Goal: Transaction & Acquisition: Purchase product/service

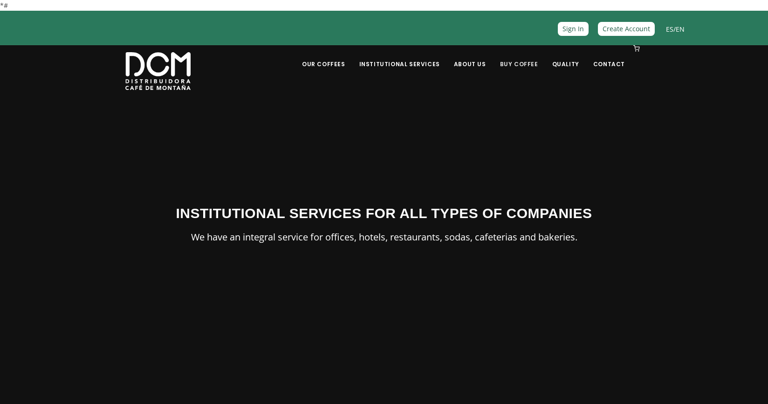
click at [516, 65] on link "Buy Coffee" at bounding box center [518, 57] width 49 height 22
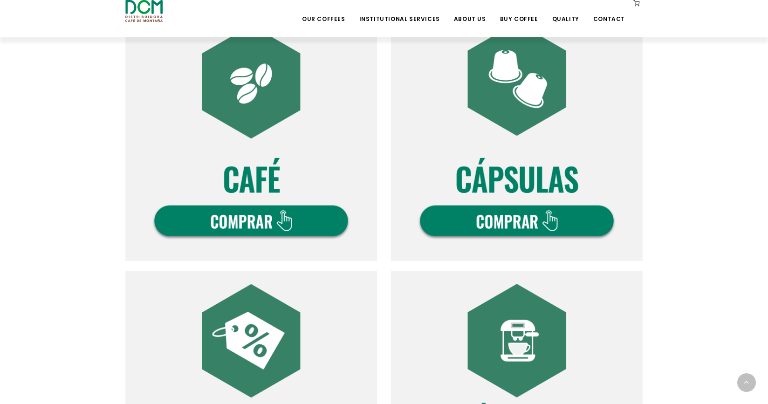
scroll to position [329, 0]
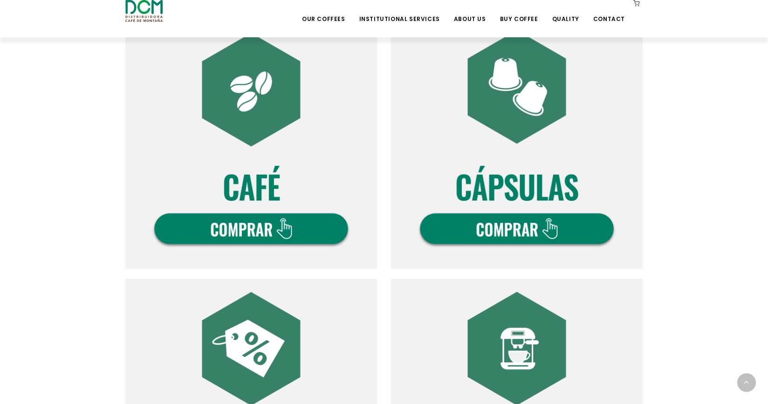
click at [259, 231] on img at bounding box center [251, 143] width 252 height 252
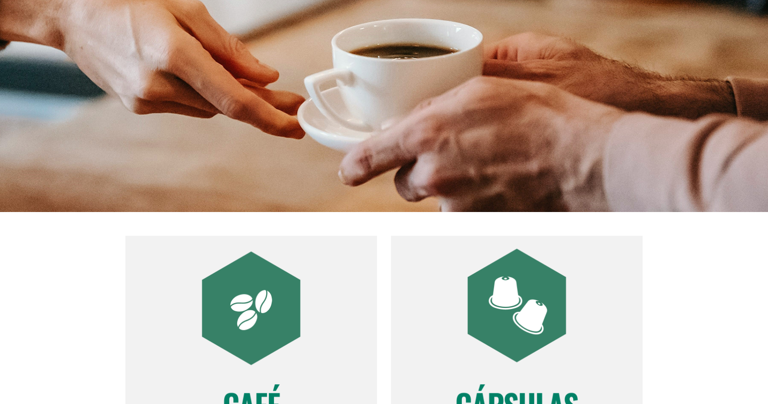
scroll to position [0, 0]
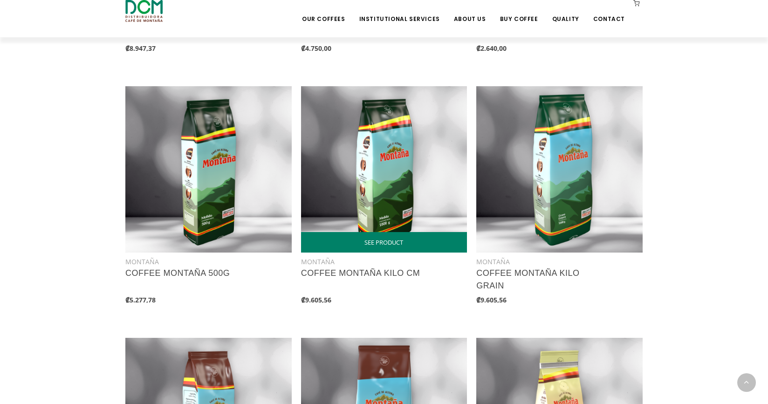
scroll to position [643, 0]
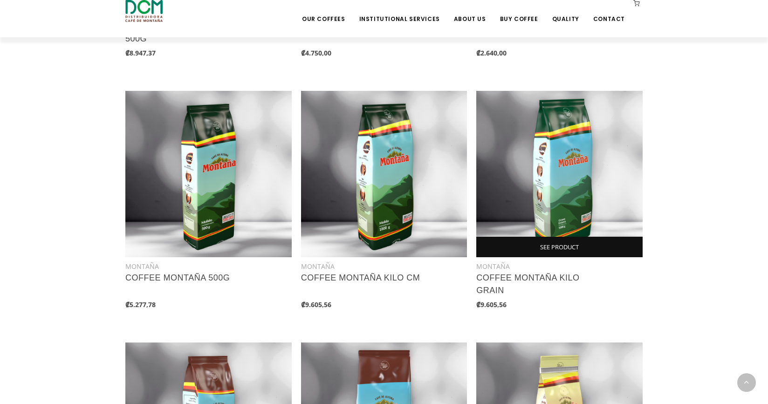
click at [552, 246] on link "SEE PRODUCT" at bounding box center [559, 247] width 166 height 21
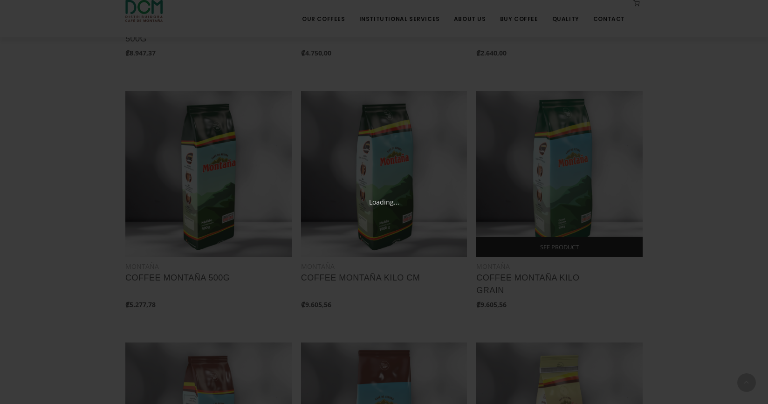
scroll to position [331, 0]
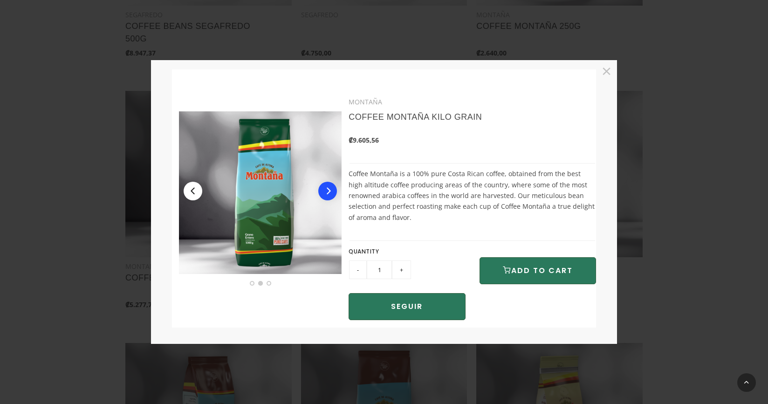
click at [327, 198] on button "Next" at bounding box center [327, 191] width 19 height 19
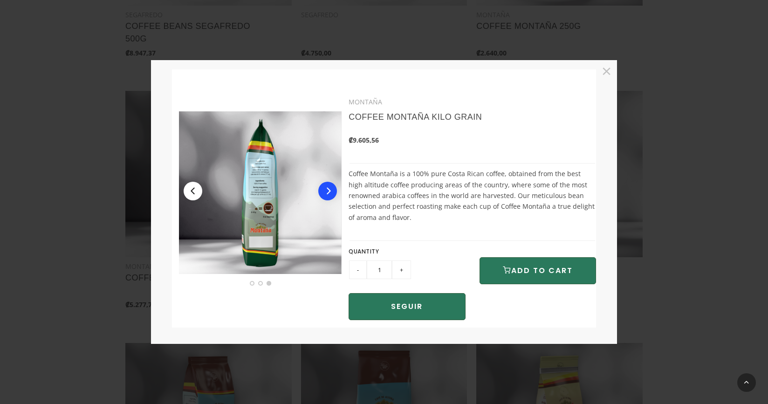
click at [327, 198] on button "Next" at bounding box center [327, 191] width 19 height 19
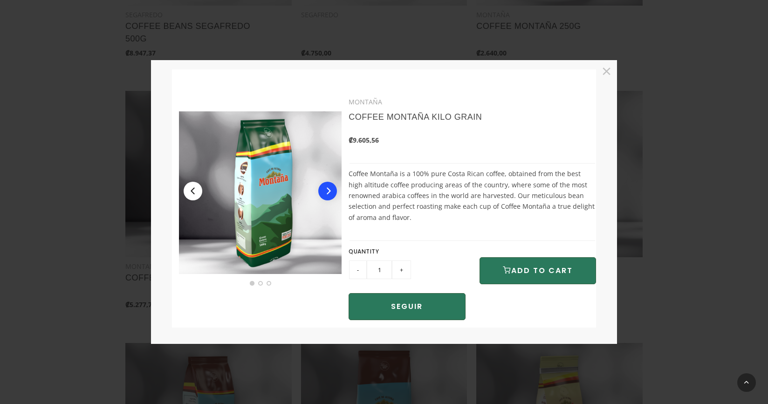
click at [327, 198] on button "Next" at bounding box center [327, 191] width 19 height 19
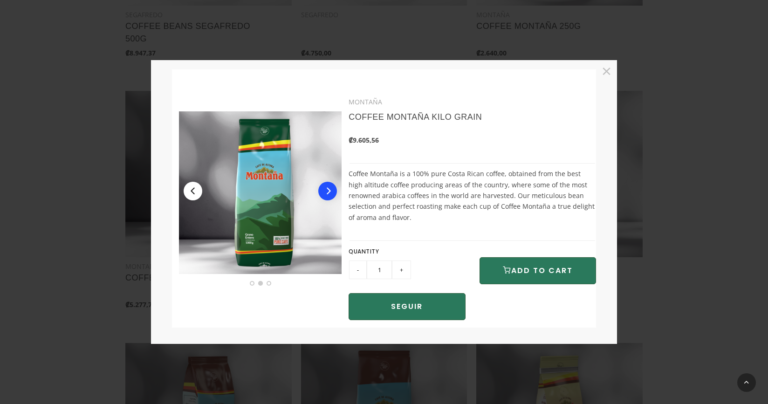
click at [327, 198] on button "Next" at bounding box center [327, 191] width 19 height 19
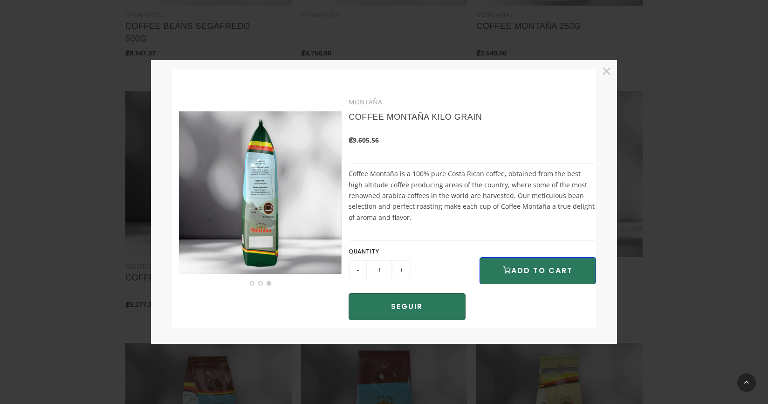
click at [533, 272] on button "ADD TO CART" at bounding box center [537, 270] width 116 height 27
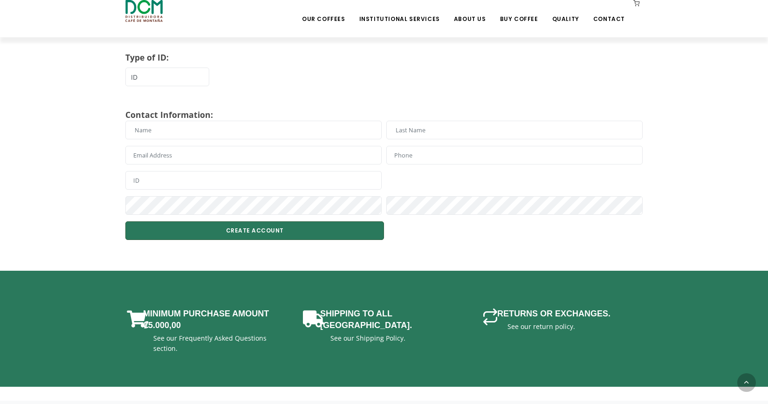
scroll to position [287, 0]
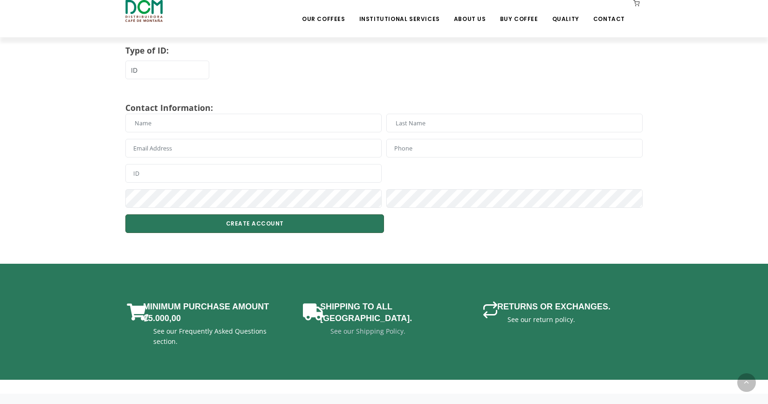
click at [374, 327] on link "See our Shipping Policy." at bounding box center [367, 331] width 75 height 9
